Goal: Information Seeking & Learning: Learn about a topic

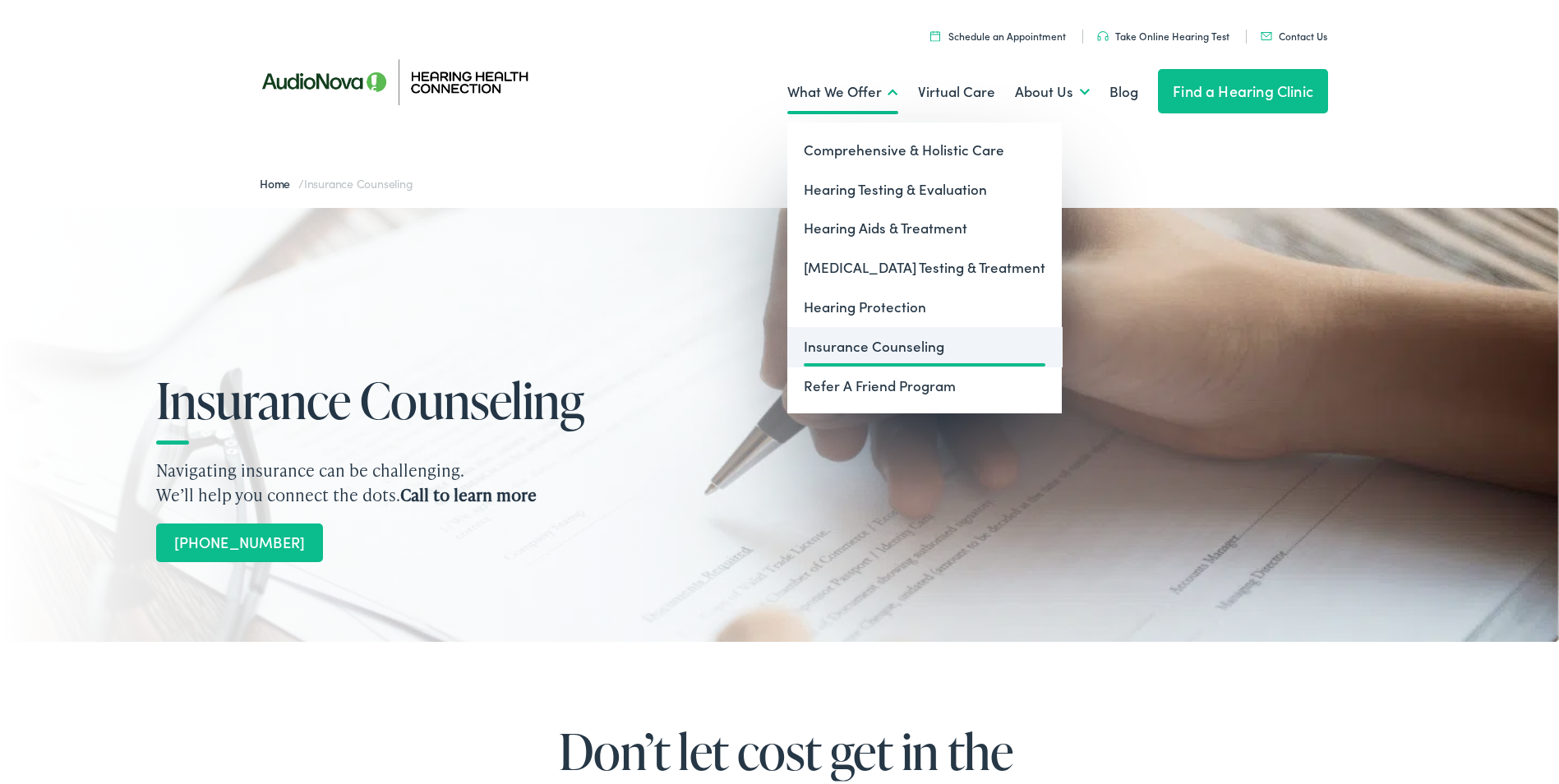
click at [823, 342] on link "Insurance Counseling" at bounding box center [925, 343] width 275 height 39
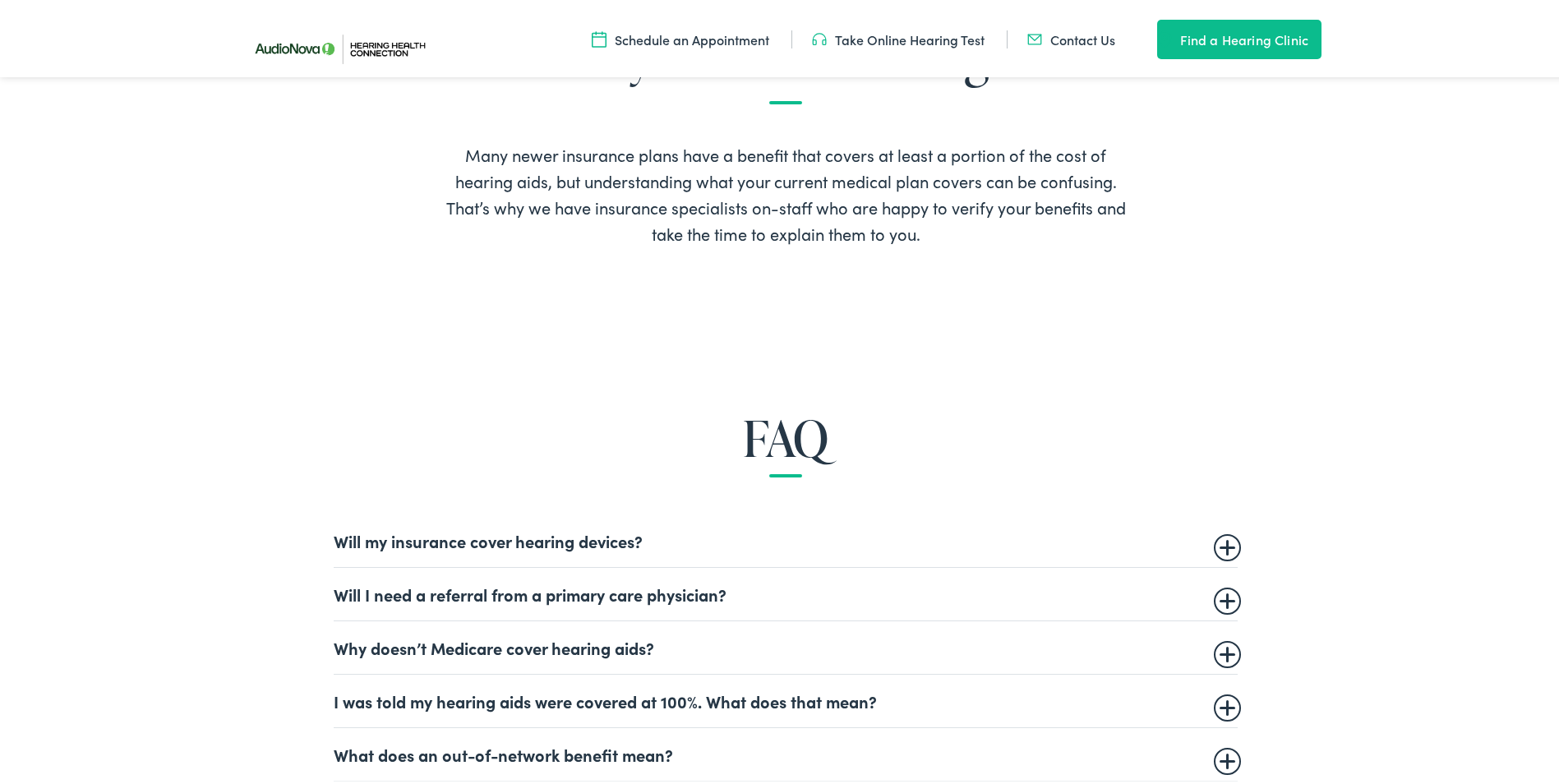
scroll to position [822, 0]
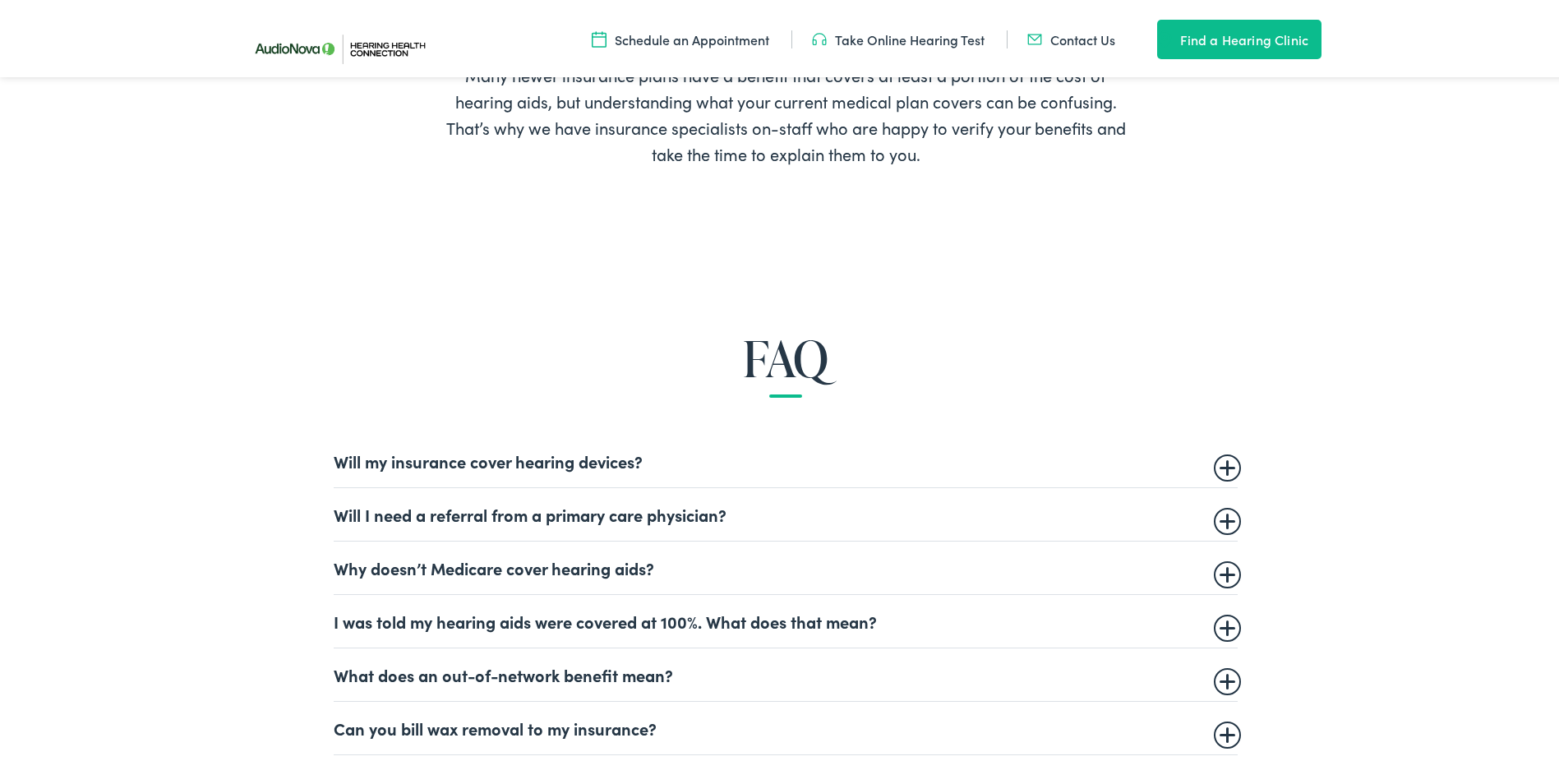
click at [1221, 465] on summary "Will my insurance cover hearing devices?" at bounding box center [785, 457] width 904 height 20
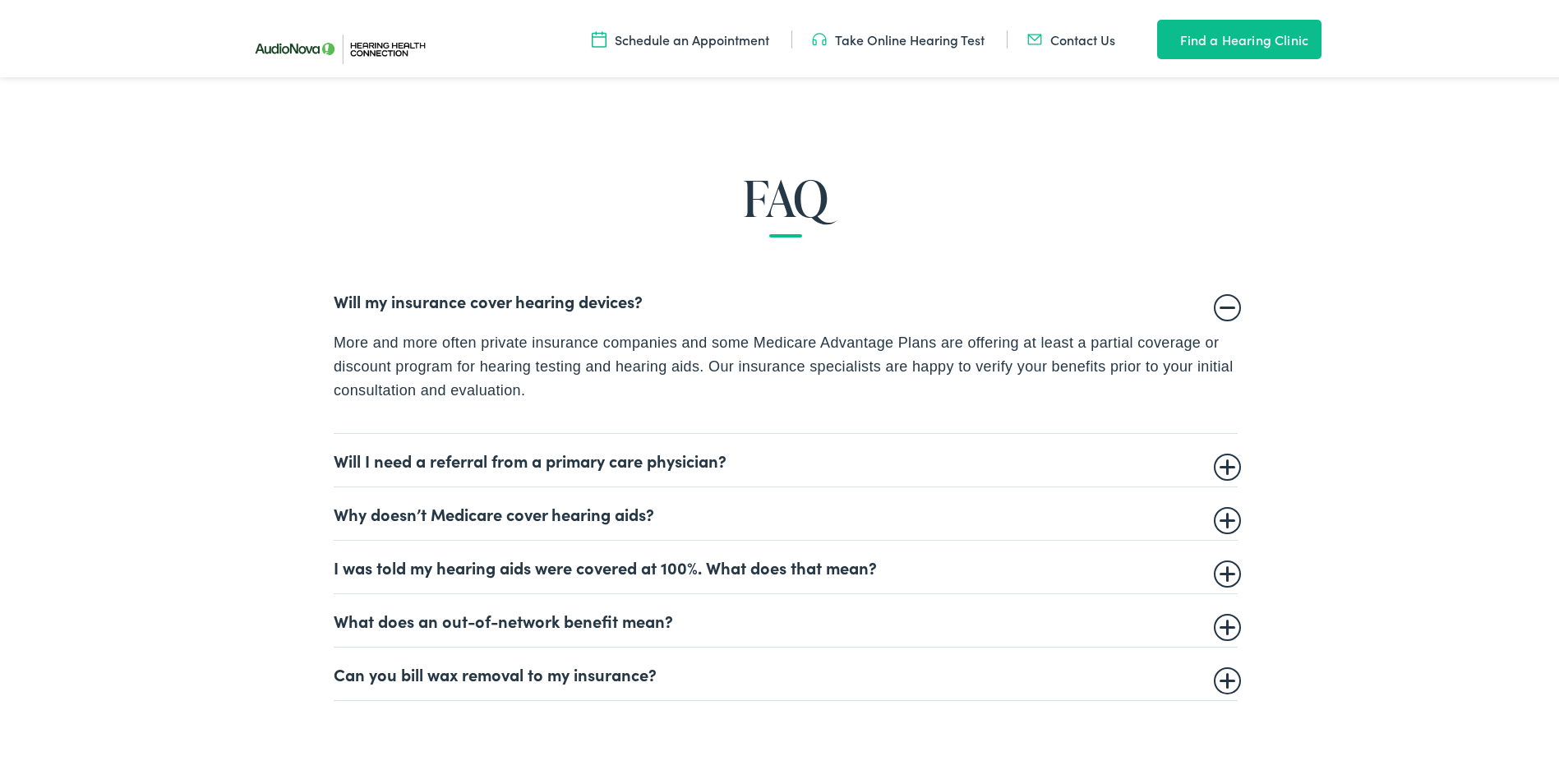
scroll to position [986, 0]
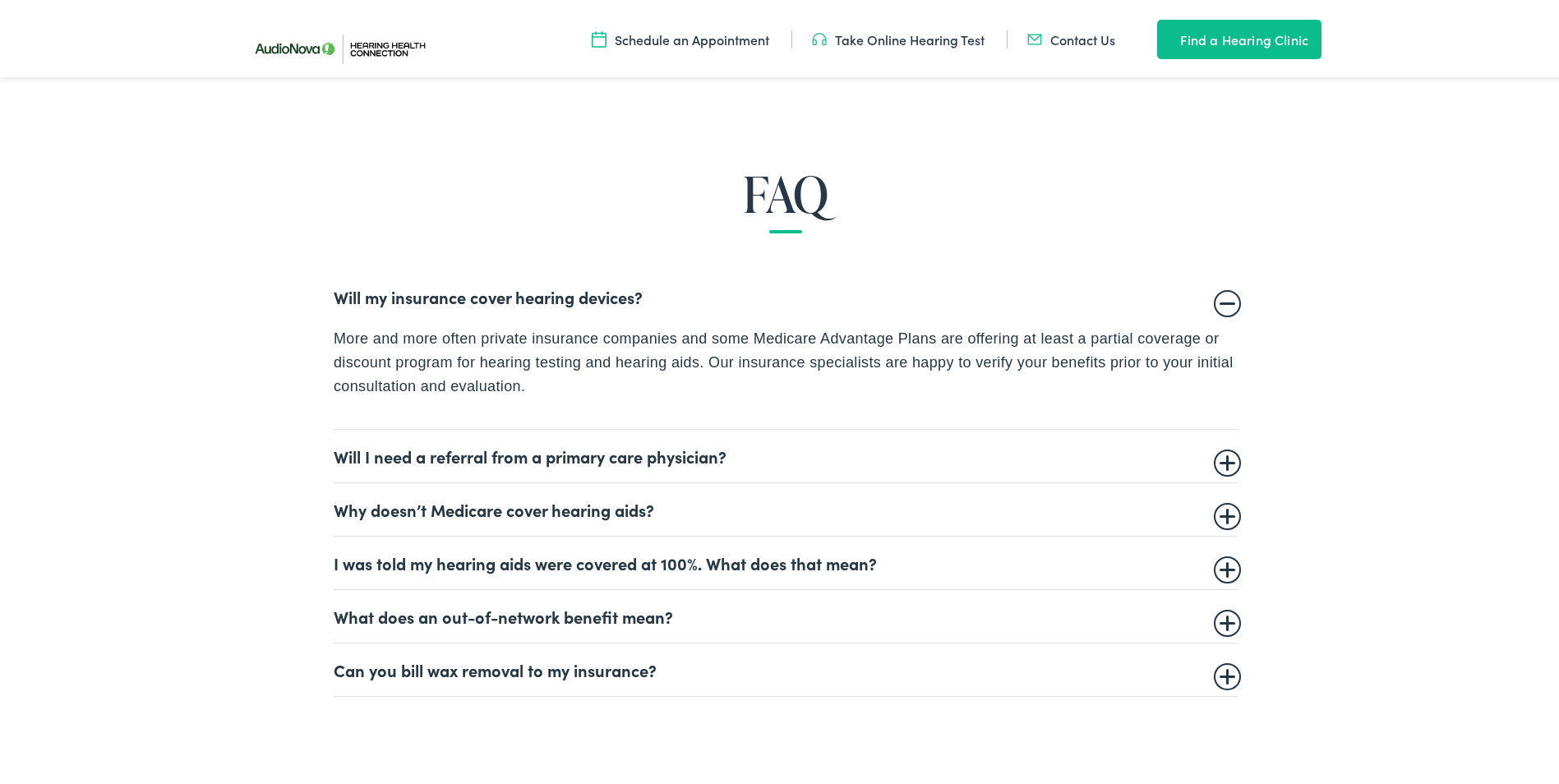
click at [1218, 458] on summary "Will I need a referral from a primary care physician?" at bounding box center [785, 452] width 904 height 20
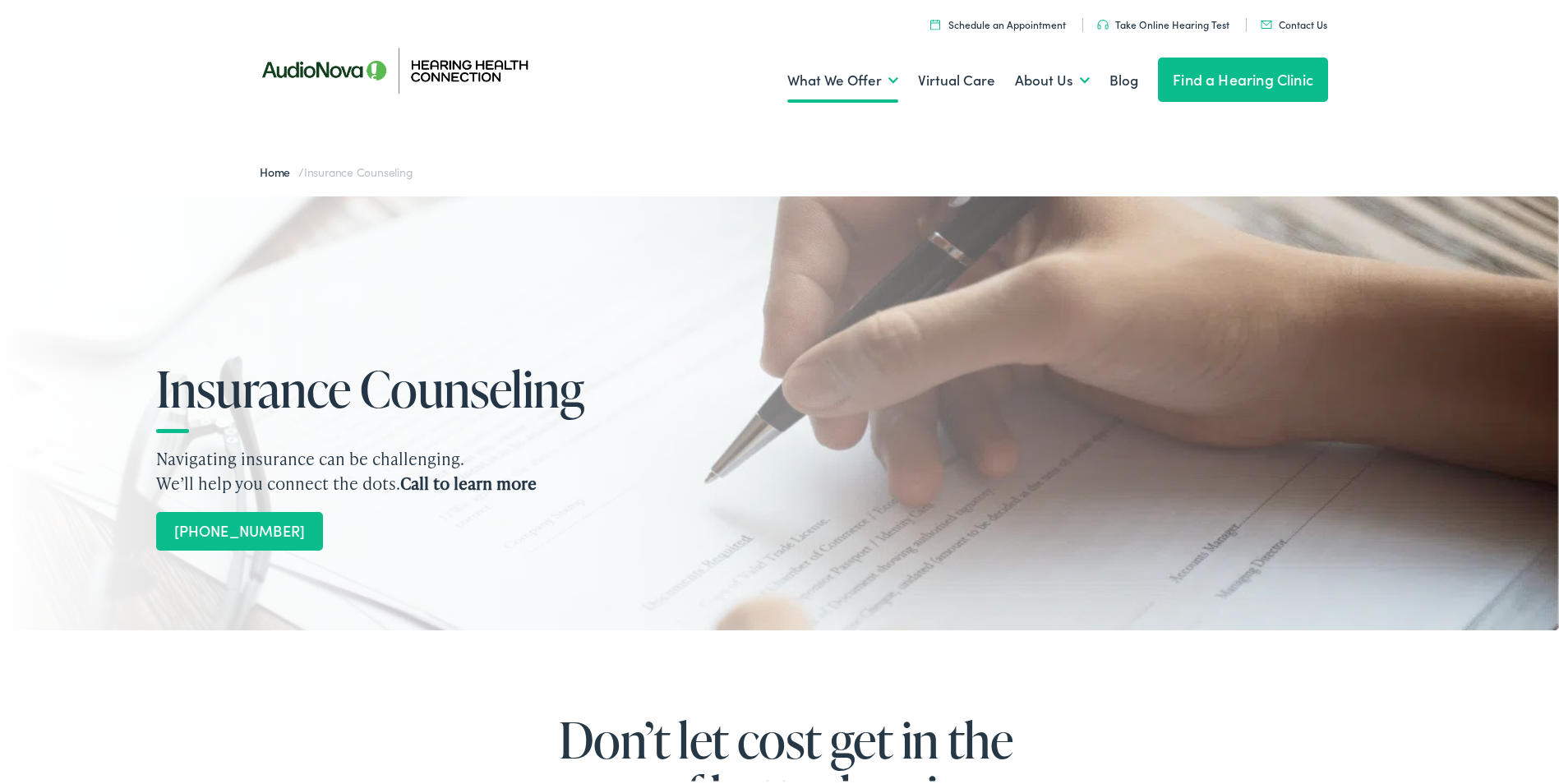
scroll to position [0, 0]
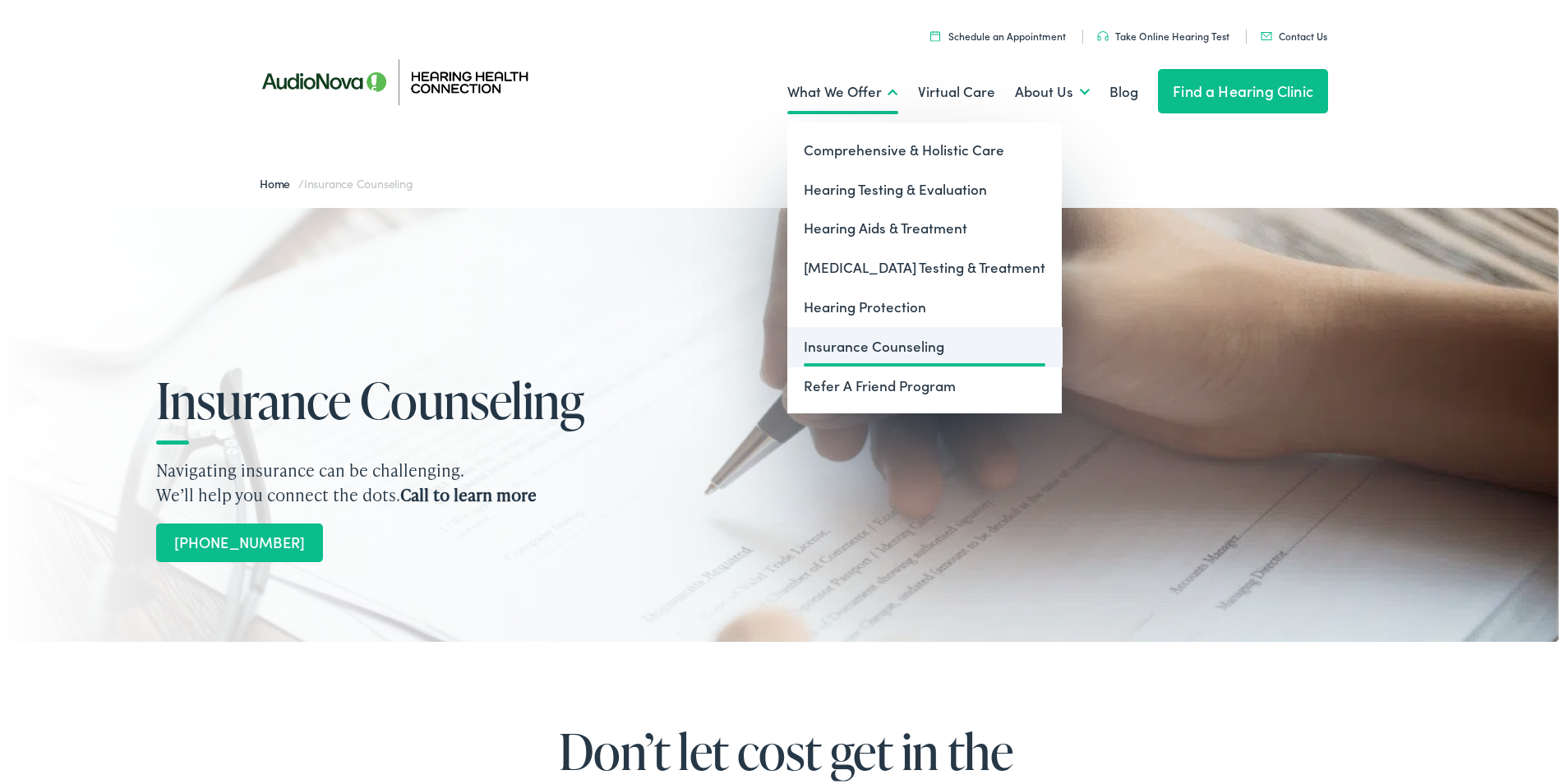
click at [828, 343] on link "Insurance Counseling" at bounding box center [925, 343] width 275 height 39
